Goal: Navigation & Orientation: Find specific page/section

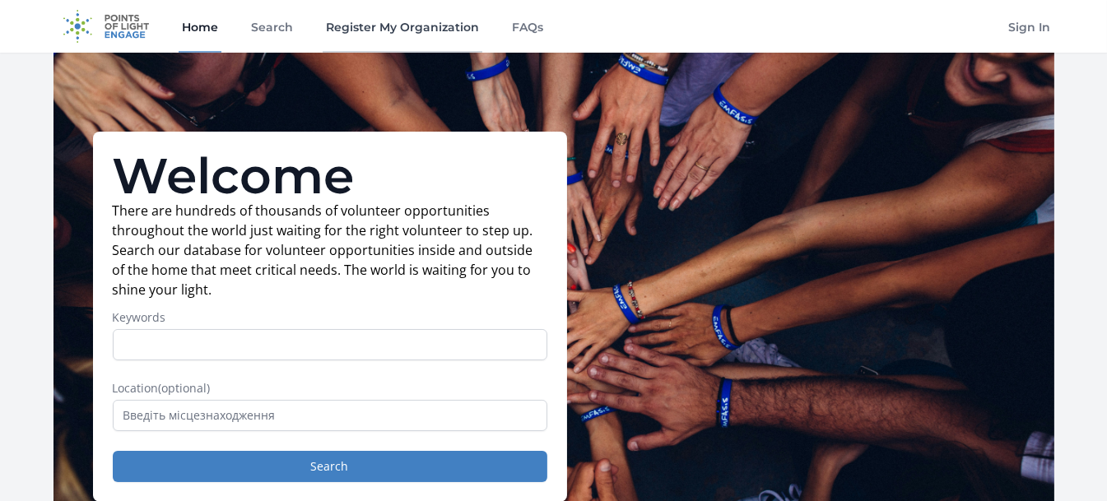
click at [426, 44] on link "Register My Organization" at bounding box center [403, 26] width 160 height 53
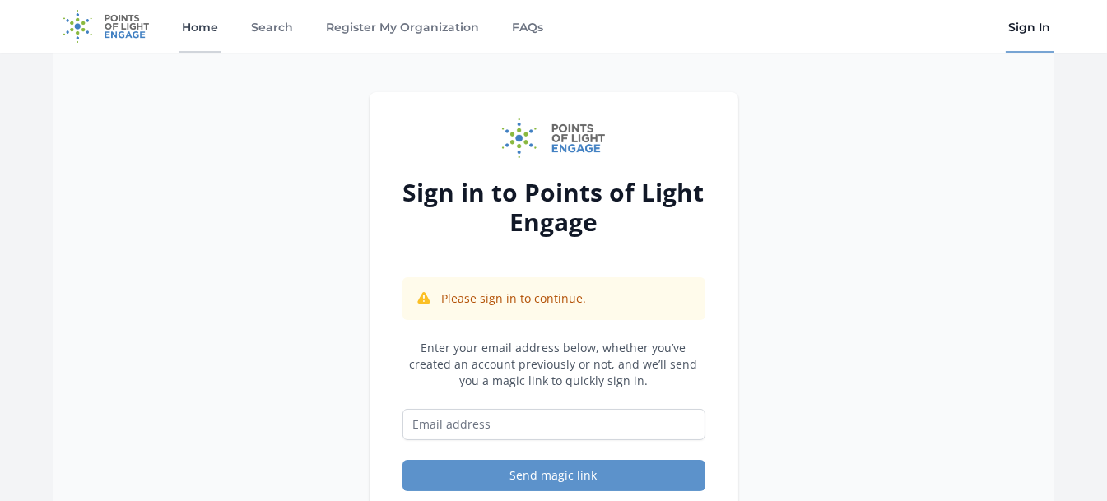
click at [203, 42] on link "Home" at bounding box center [200, 26] width 43 height 53
